Goal: Task Accomplishment & Management: Complete application form

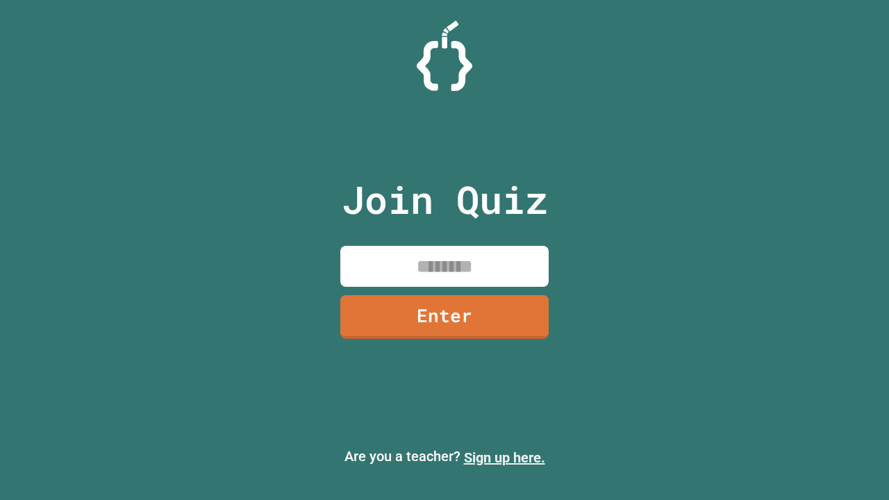
click at [504, 458] on link "Sign up here." at bounding box center [504, 457] width 81 height 17
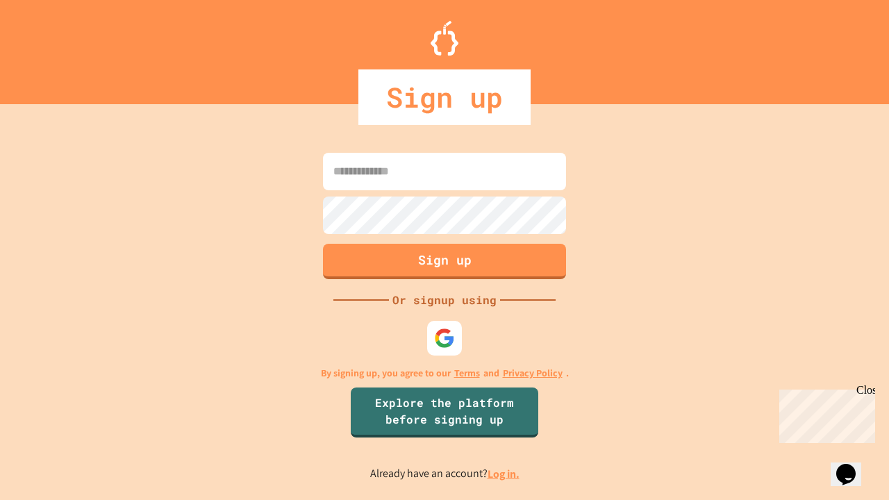
click at [504, 474] on link "Log in." at bounding box center [504, 474] width 32 height 15
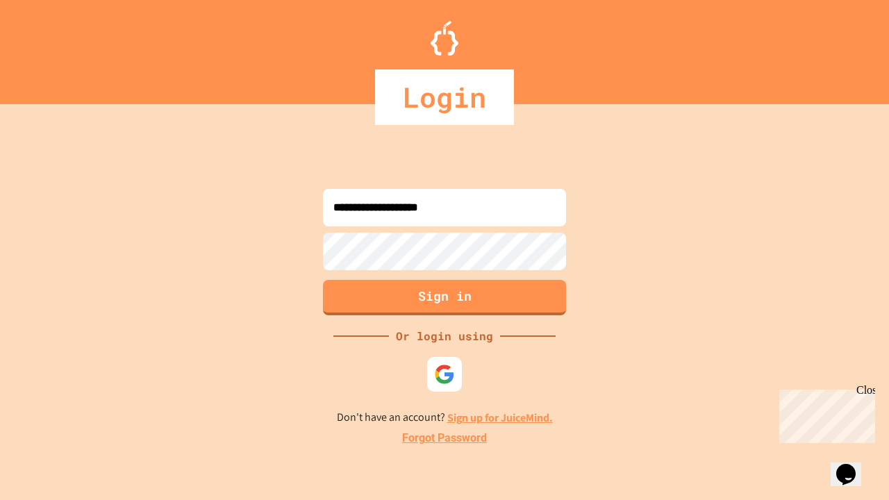
type input "**********"
